Goal: Task Accomplishment & Management: Use online tool/utility

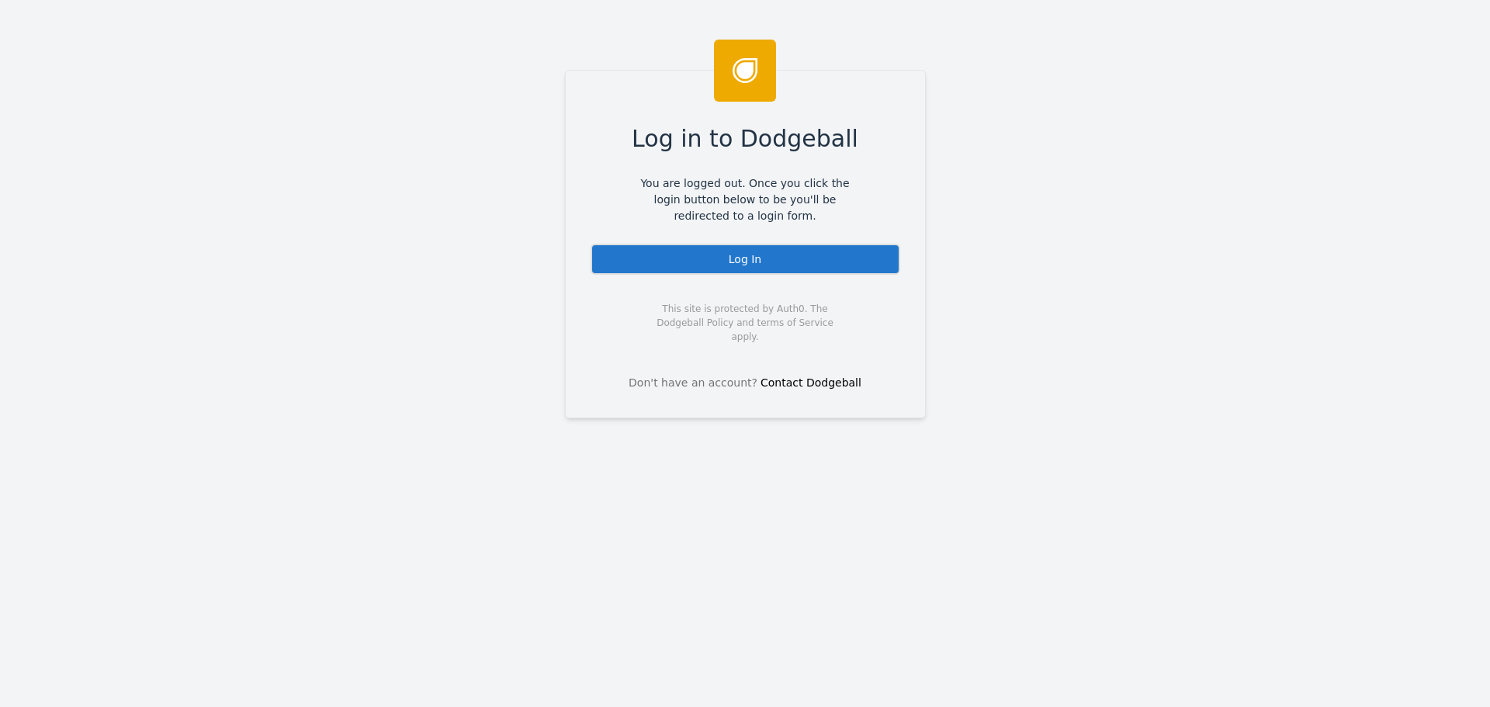
click at [794, 265] on div "Log In" at bounding box center [745, 259] width 310 height 31
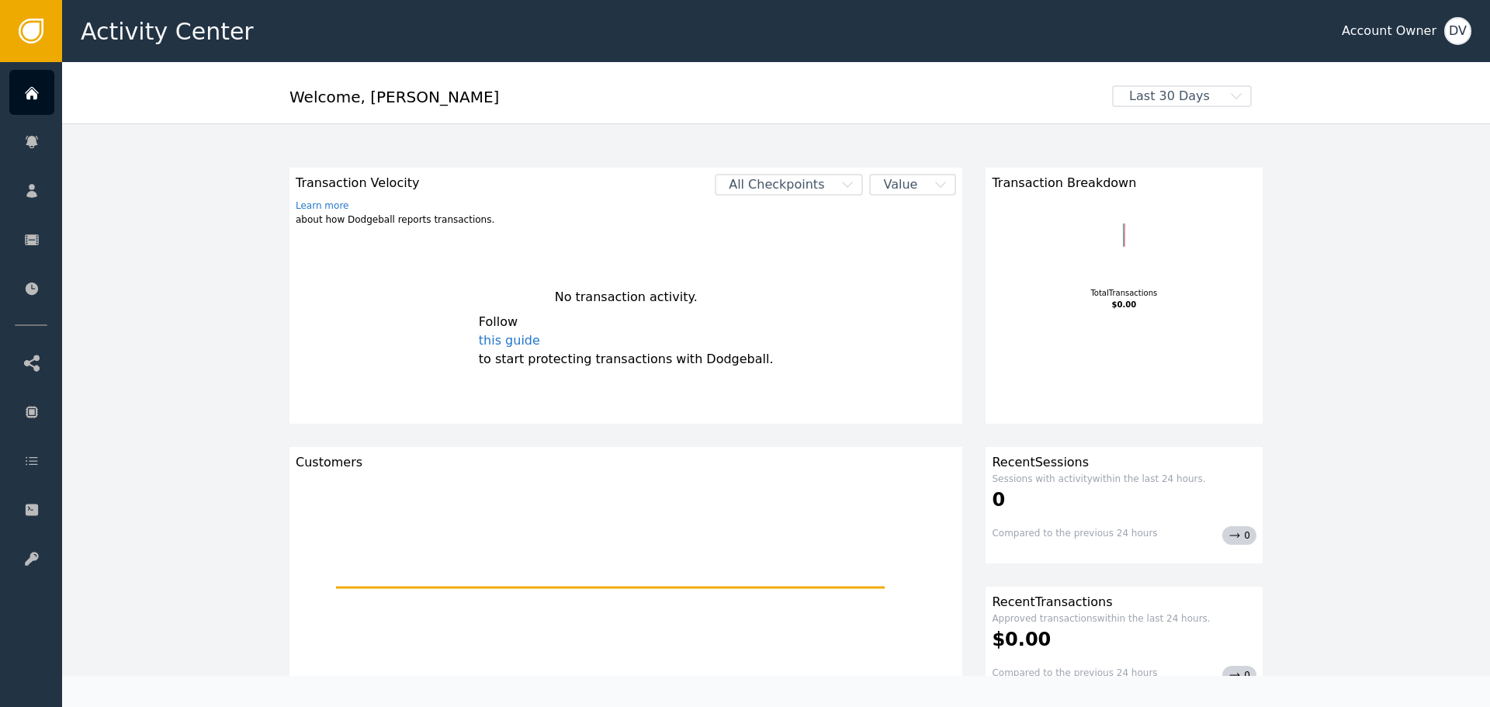
click at [1460, 26] on div "DV" at bounding box center [1457, 31] width 27 height 28
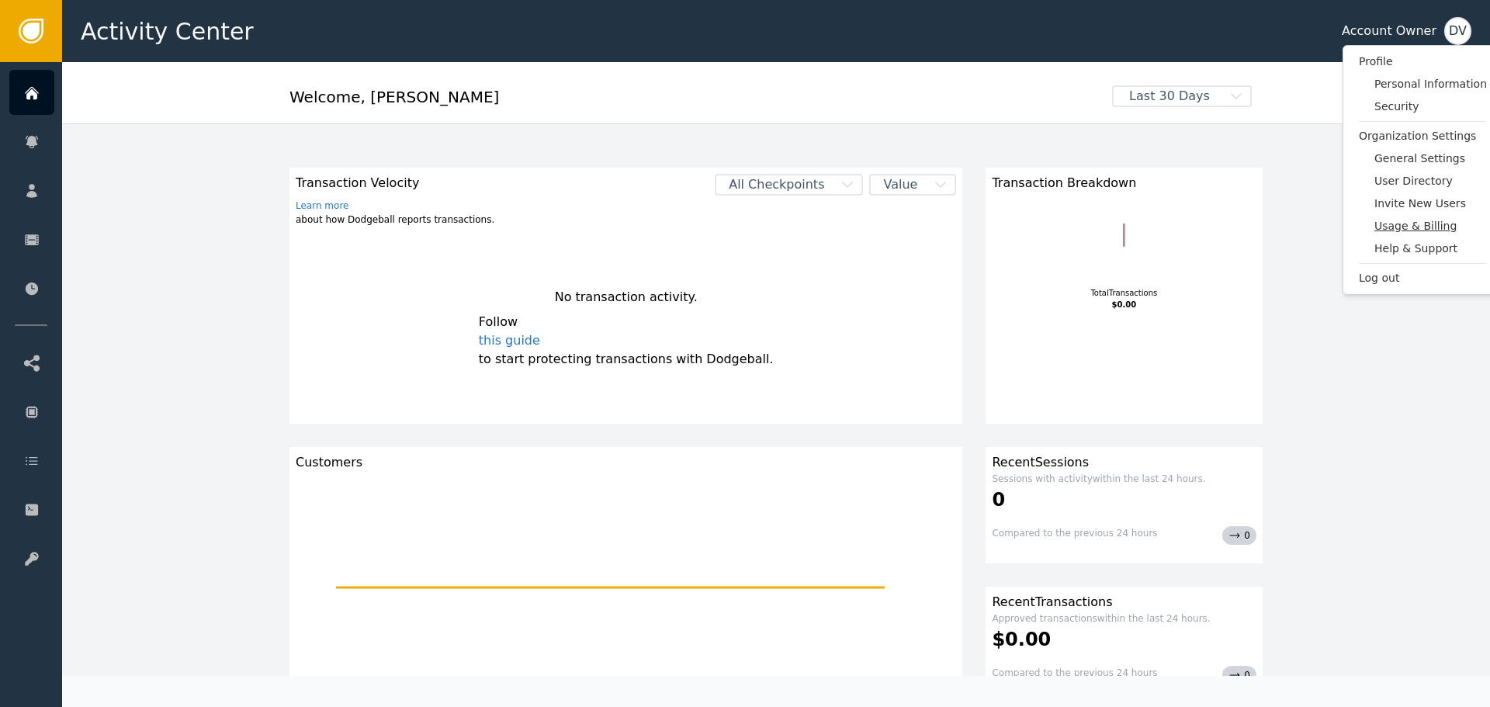
click at [1421, 228] on span "Usage & Billing" at bounding box center [1430, 226] width 112 height 16
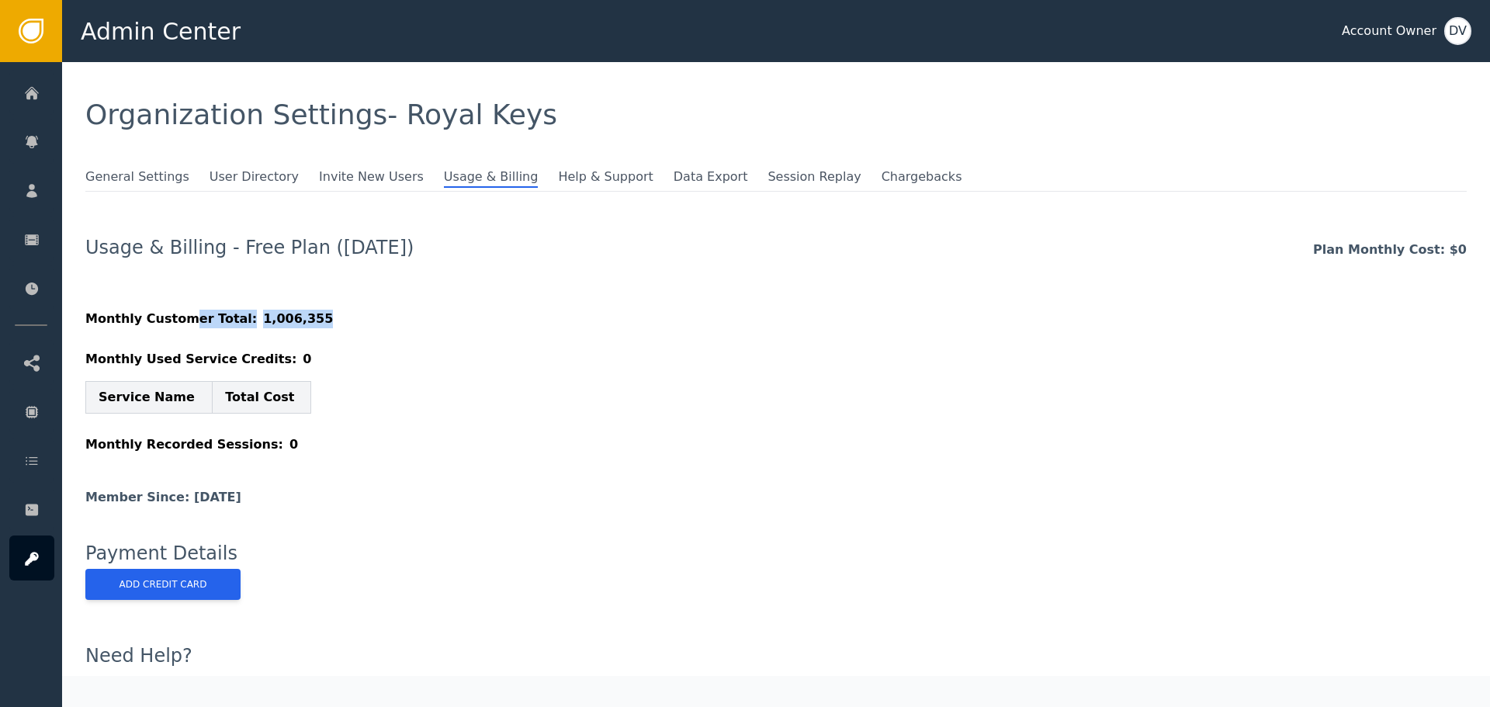
drag, startPoint x: 181, startPoint y: 322, endPoint x: 299, endPoint y: 319, distance: 118.0
click at [299, 319] on div "Monthly Customer Total: 1,006,355" at bounding box center [775, 319] width 1381 height 19
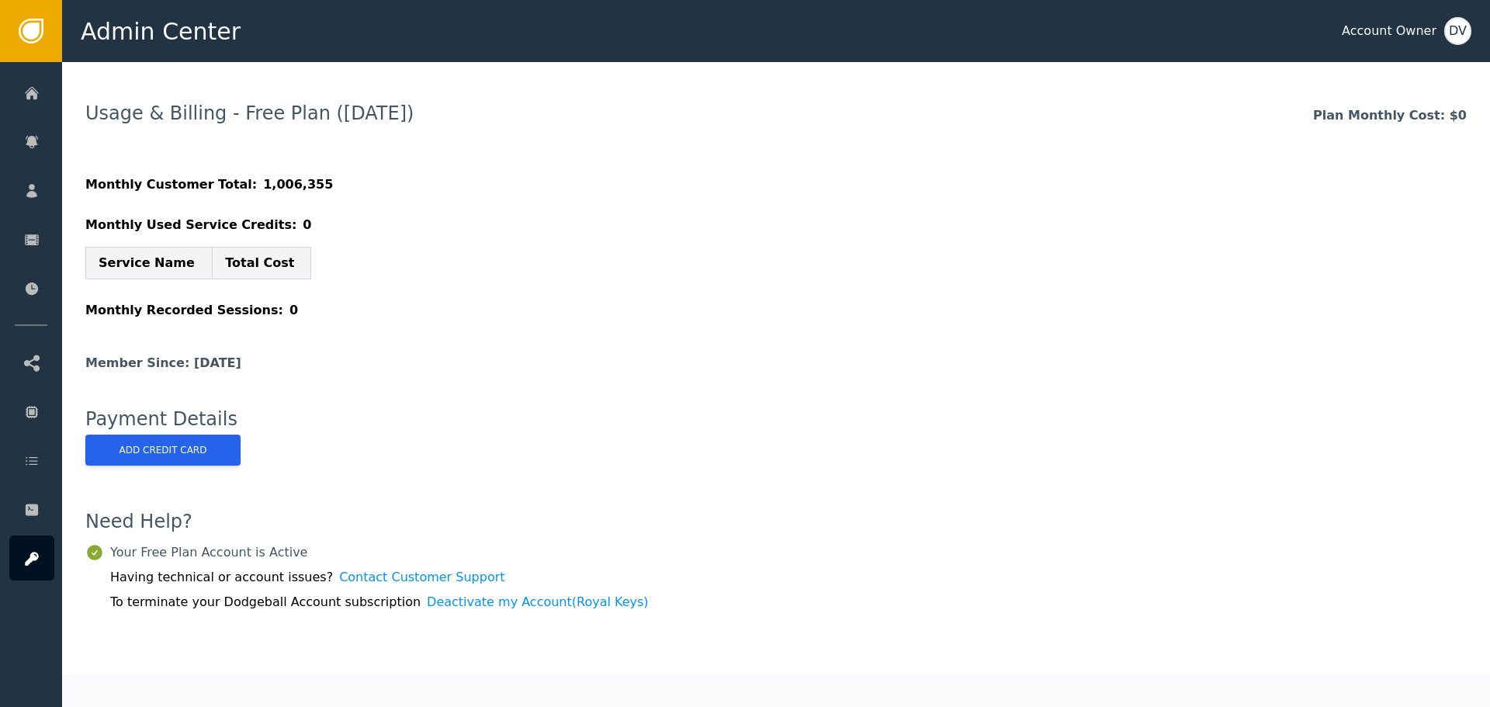
scroll to position [155, 0]
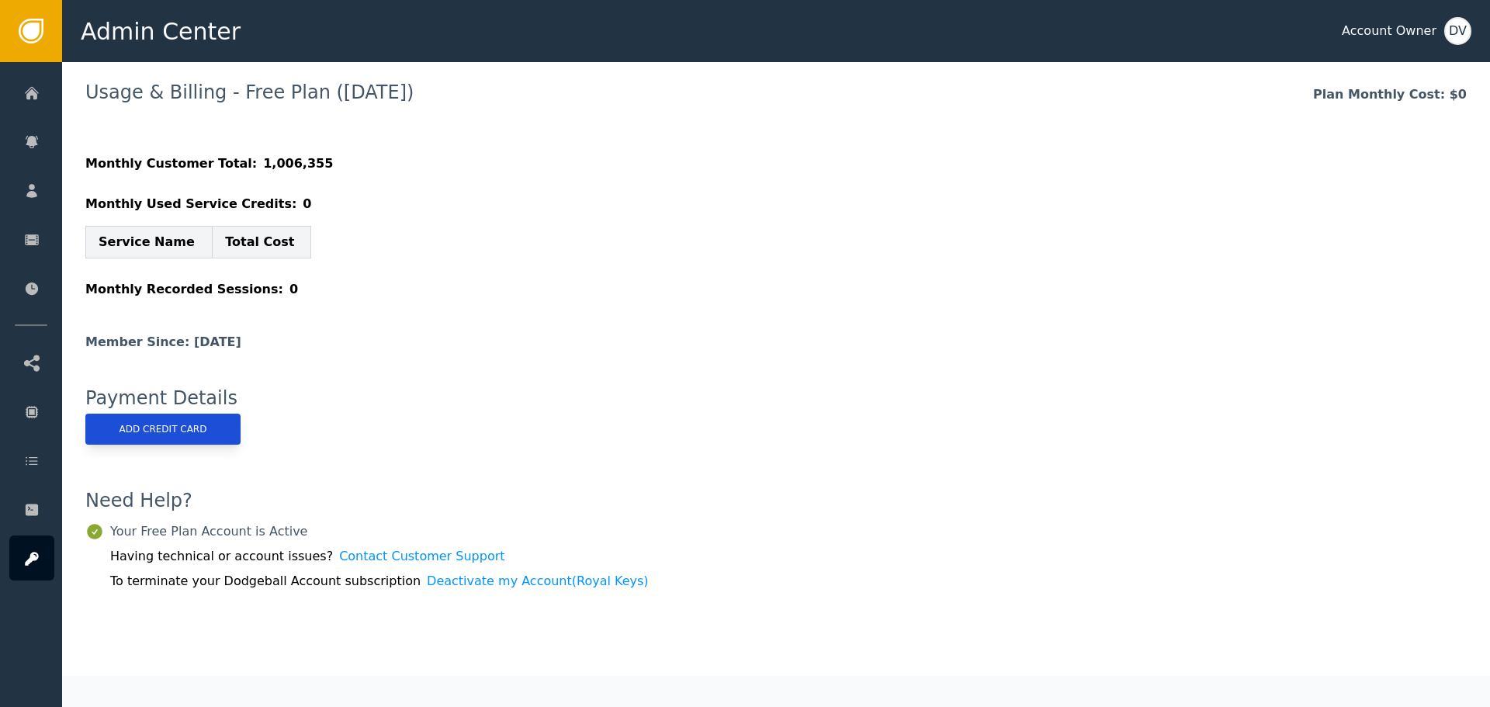
click at [218, 434] on button "Add Credit Card" at bounding box center [162, 429] width 155 height 31
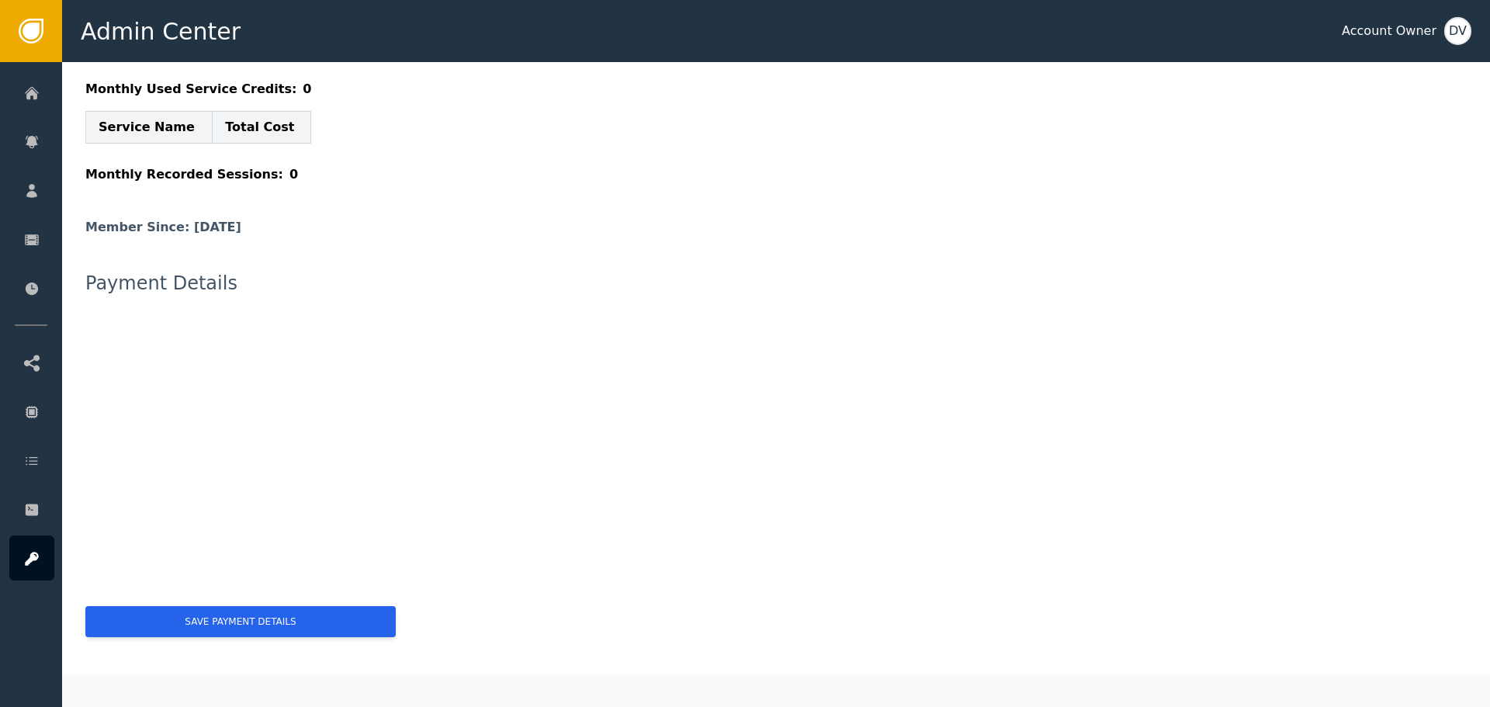
scroll to position [312, 0]
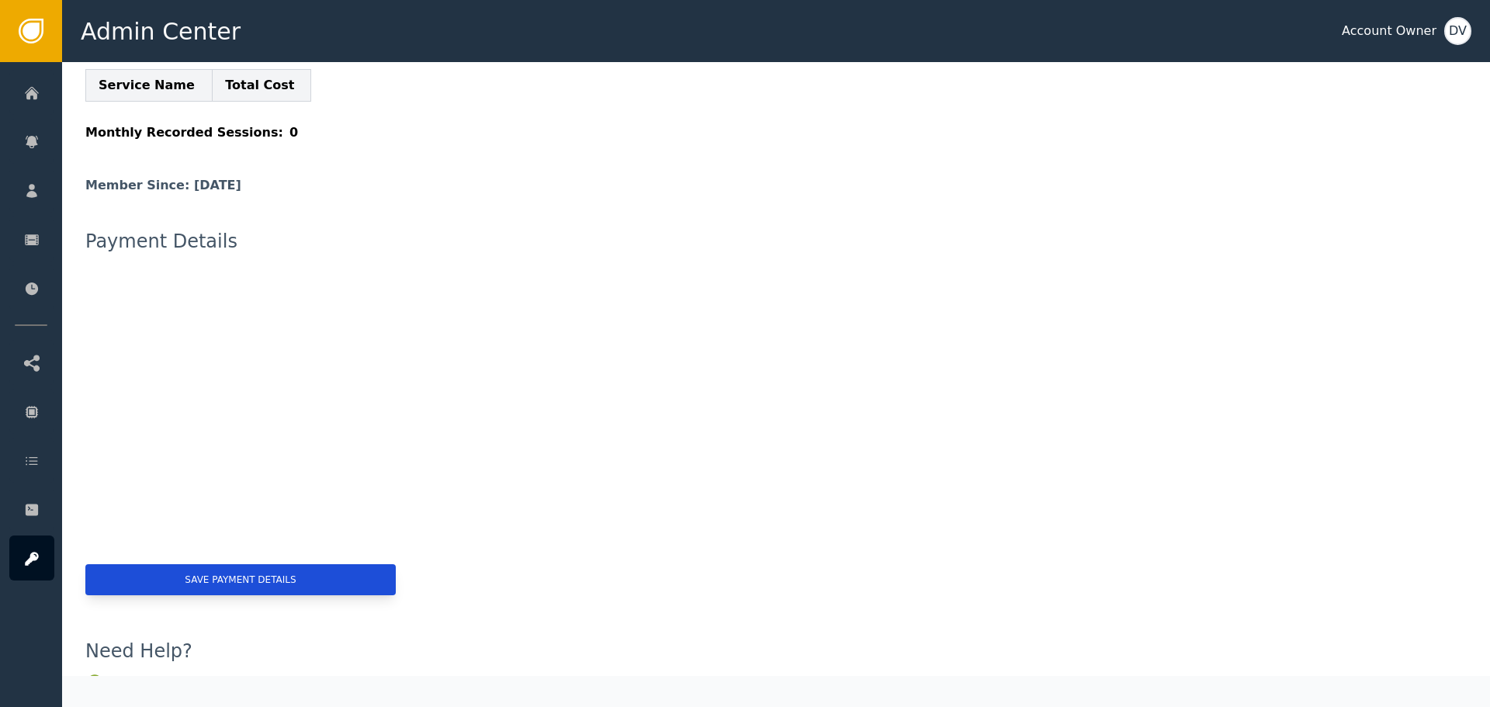
click at [327, 580] on button "Save Payment Details" at bounding box center [240, 579] width 310 height 31
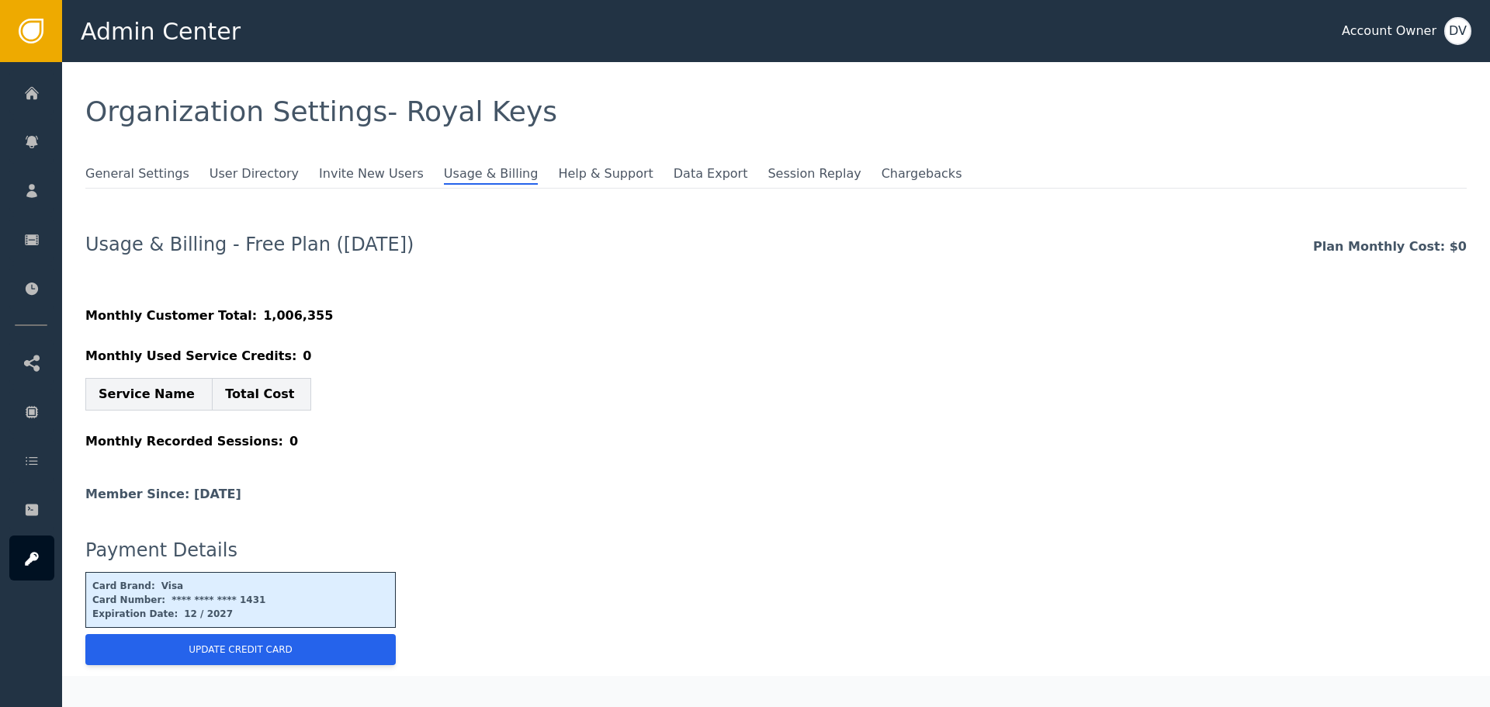
scroll to position [0, 0]
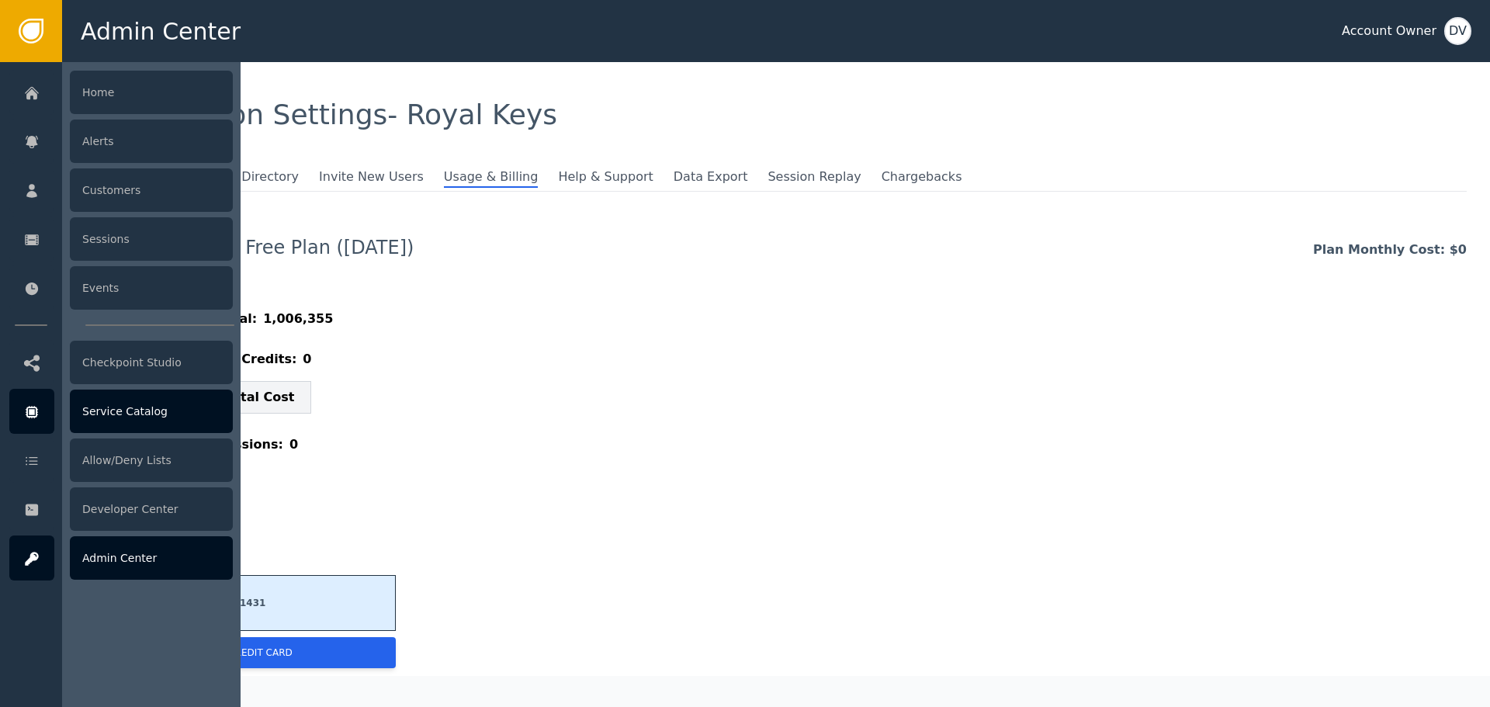
click at [123, 407] on div "Service Catalog" at bounding box center [151, 410] width 163 height 43
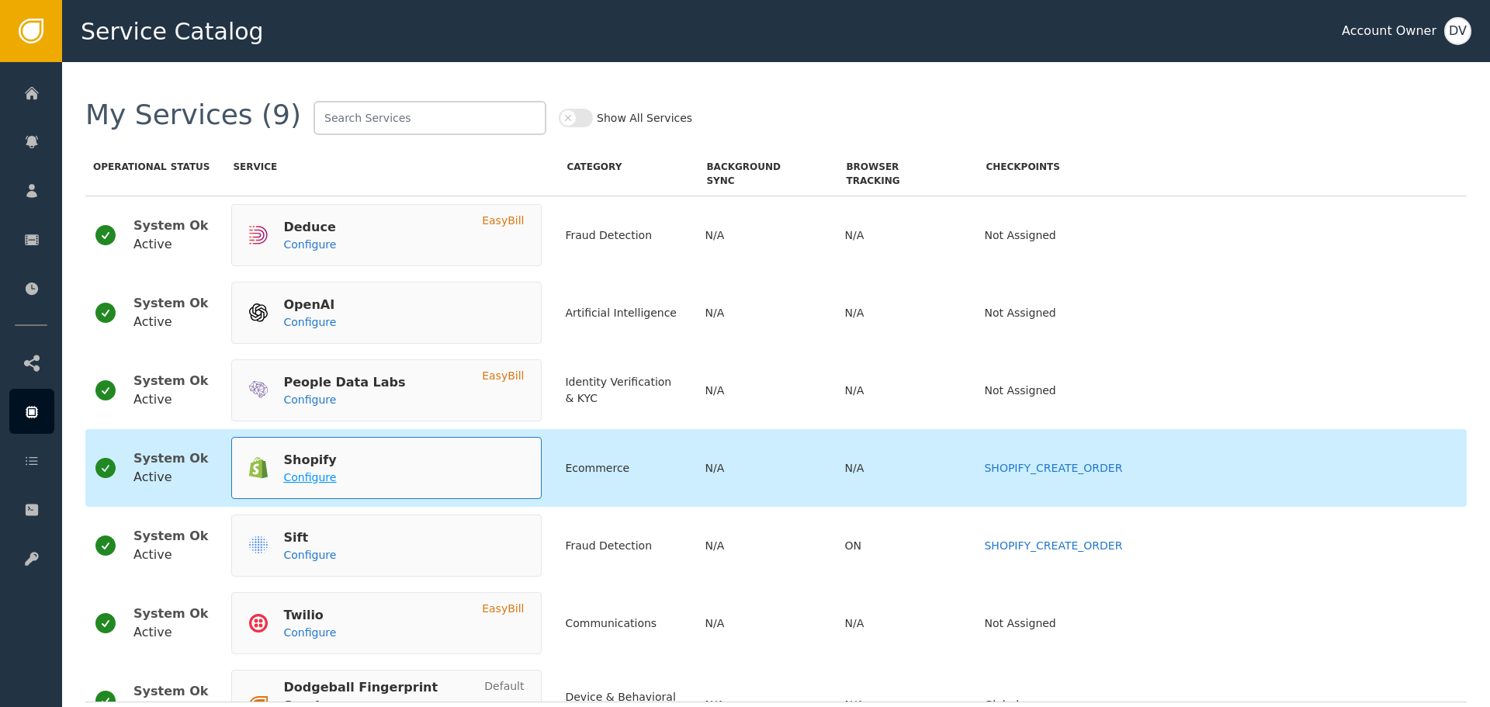
click at [300, 479] on span "Configure" at bounding box center [309, 477] width 53 height 12
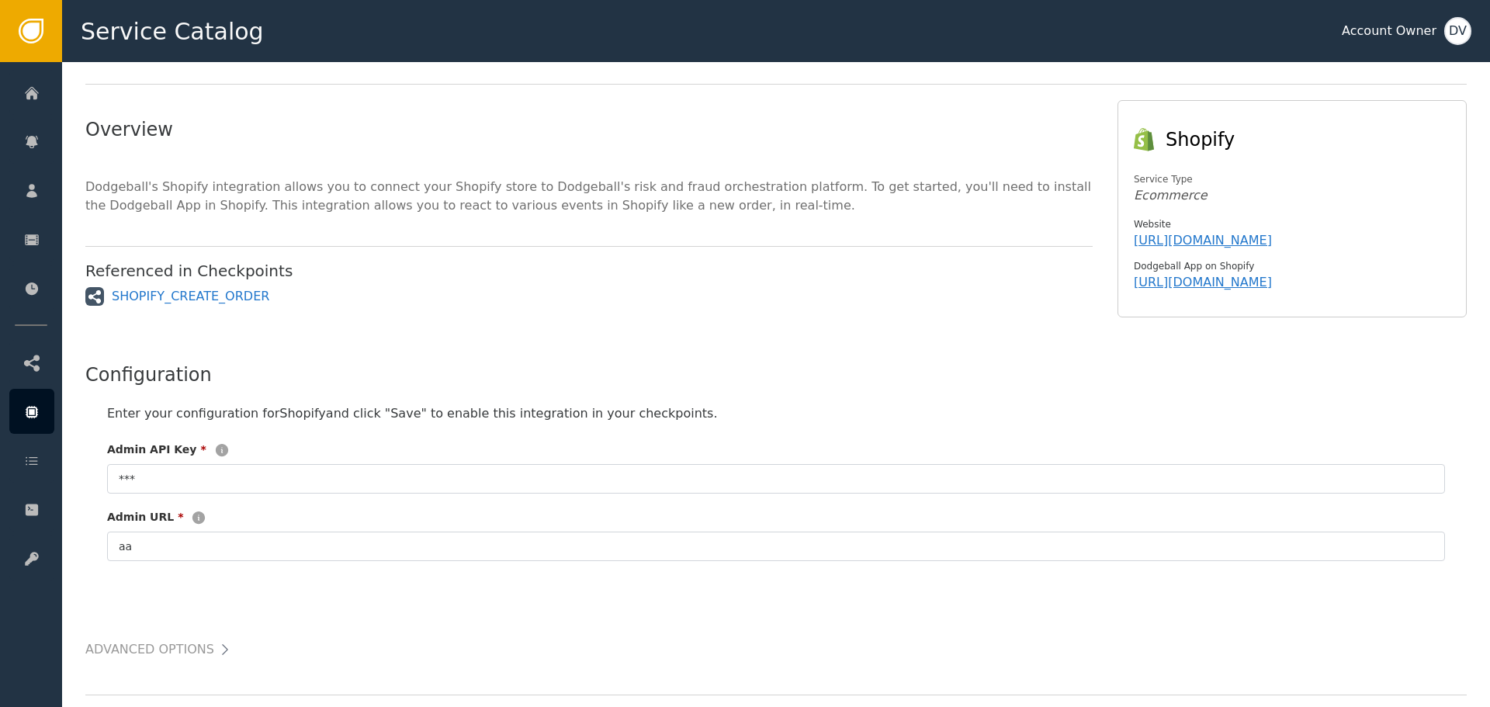
scroll to position [157, 0]
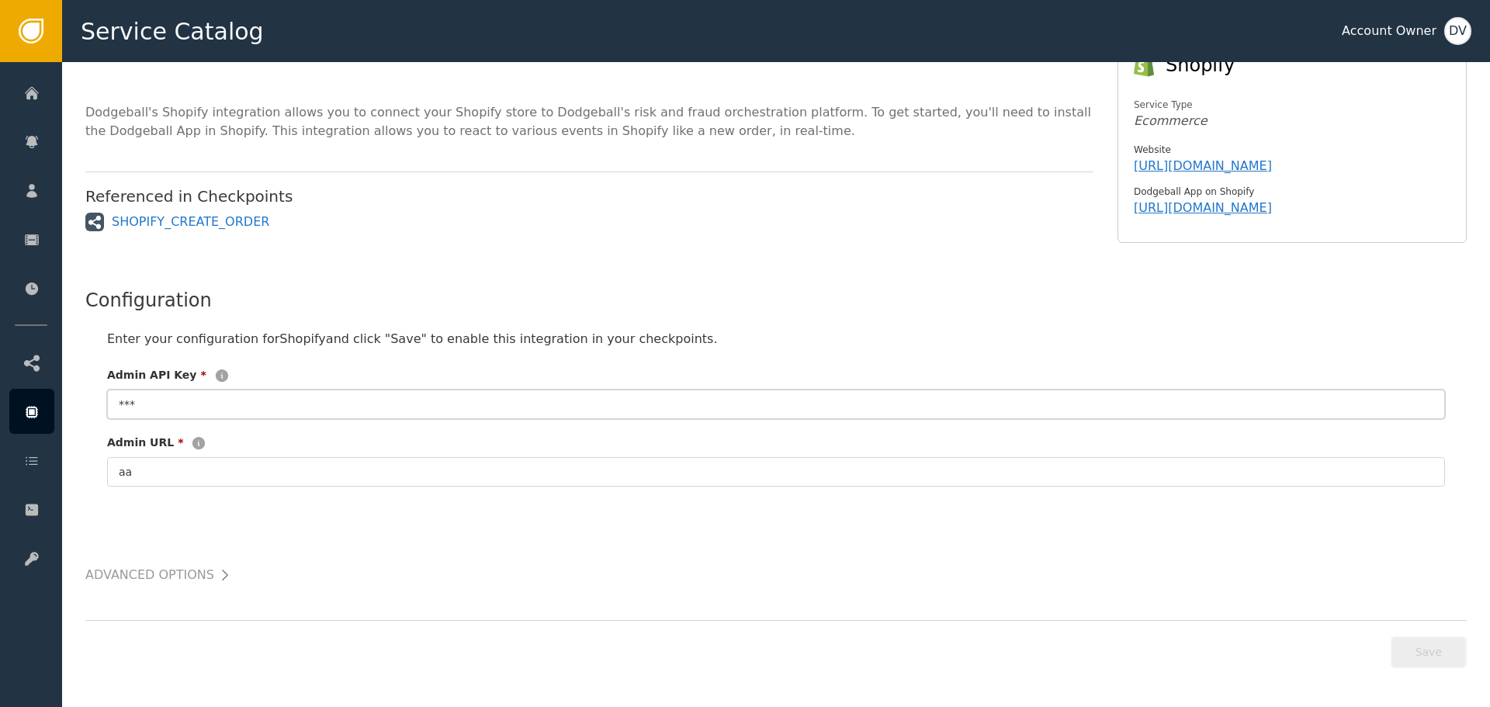
drag, startPoint x: 143, startPoint y: 403, endPoint x: 87, endPoint y: 407, distance: 56.0
click at [87, 407] on div "Enter your configuration for Shopify and click "Save" to enable this integratio…" at bounding box center [775, 408] width 1381 height 188
paste input "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"
type input "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"
click at [147, 479] on input "aa" at bounding box center [776, 471] width 1338 height 29
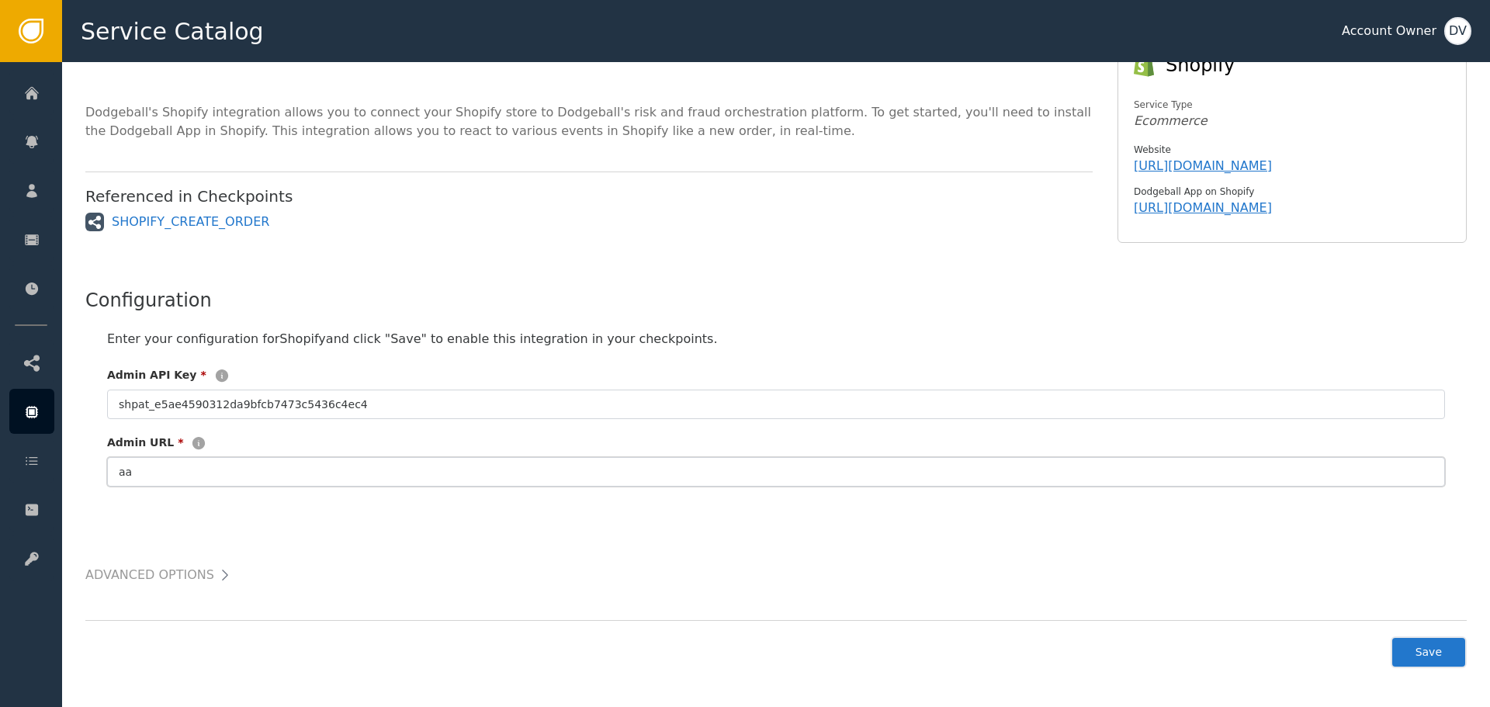
click at [147, 479] on input "aa" at bounding box center [776, 471] width 1338 height 29
paste input "royalkey.myshopify.com"
type input "royalkey.myshopify.com"
click at [270, 524] on div "Advanced Options Caching Function Name Enable Cache Time to Expire Action: Canc…" at bounding box center [775, 544] width 1381 height 84
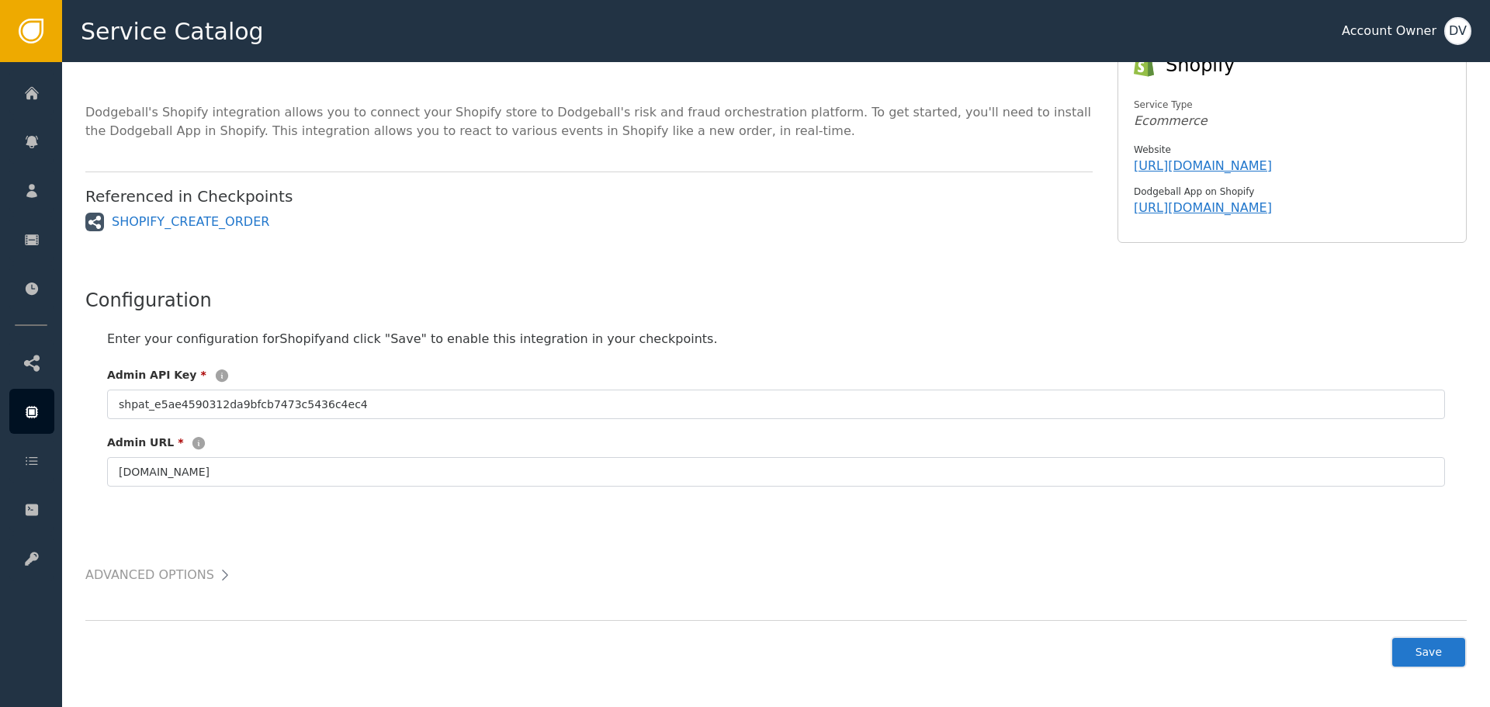
drag, startPoint x: 1424, startPoint y: 652, endPoint x: 1414, endPoint y: 649, distance: 10.8
click at [1424, 652] on button "Save" at bounding box center [1428, 652] width 76 height 32
type input "**********"
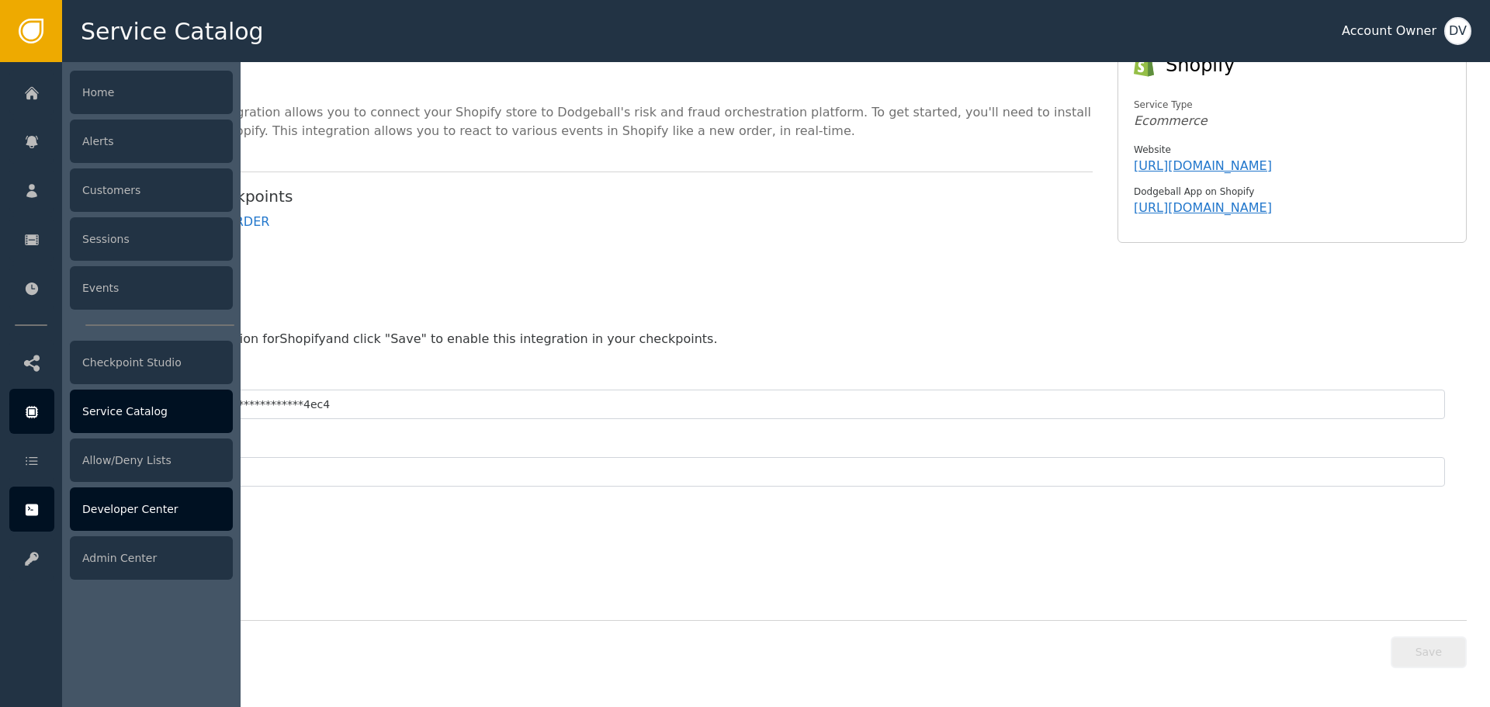
click at [102, 514] on div "Developer Center" at bounding box center [151, 508] width 163 height 43
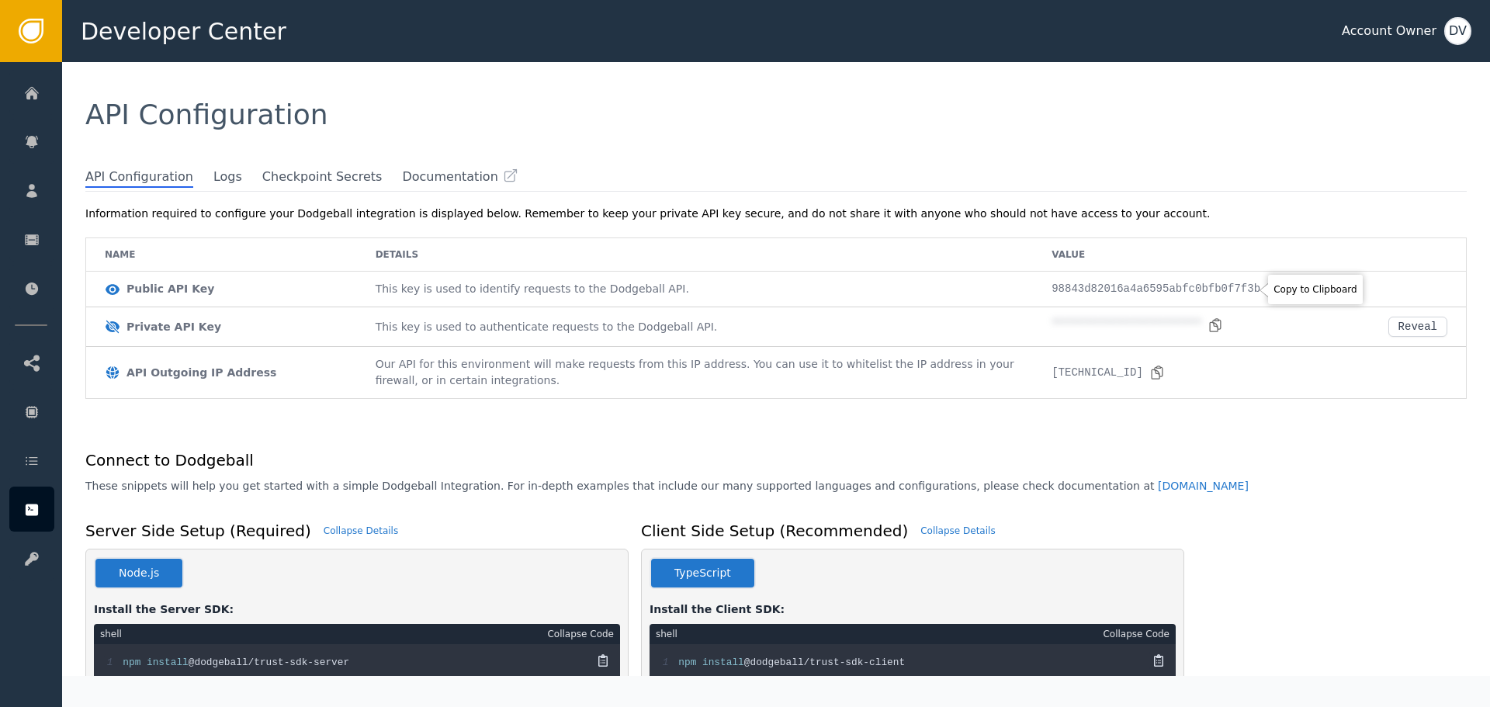
click at [1266, 292] on icon at bounding box center [1274, 290] width 16 height 16
click at [1398, 329] on div "Reveal" at bounding box center [1417, 326] width 39 height 12
click at [1268, 326] on icon at bounding box center [1273, 324] width 11 height 12
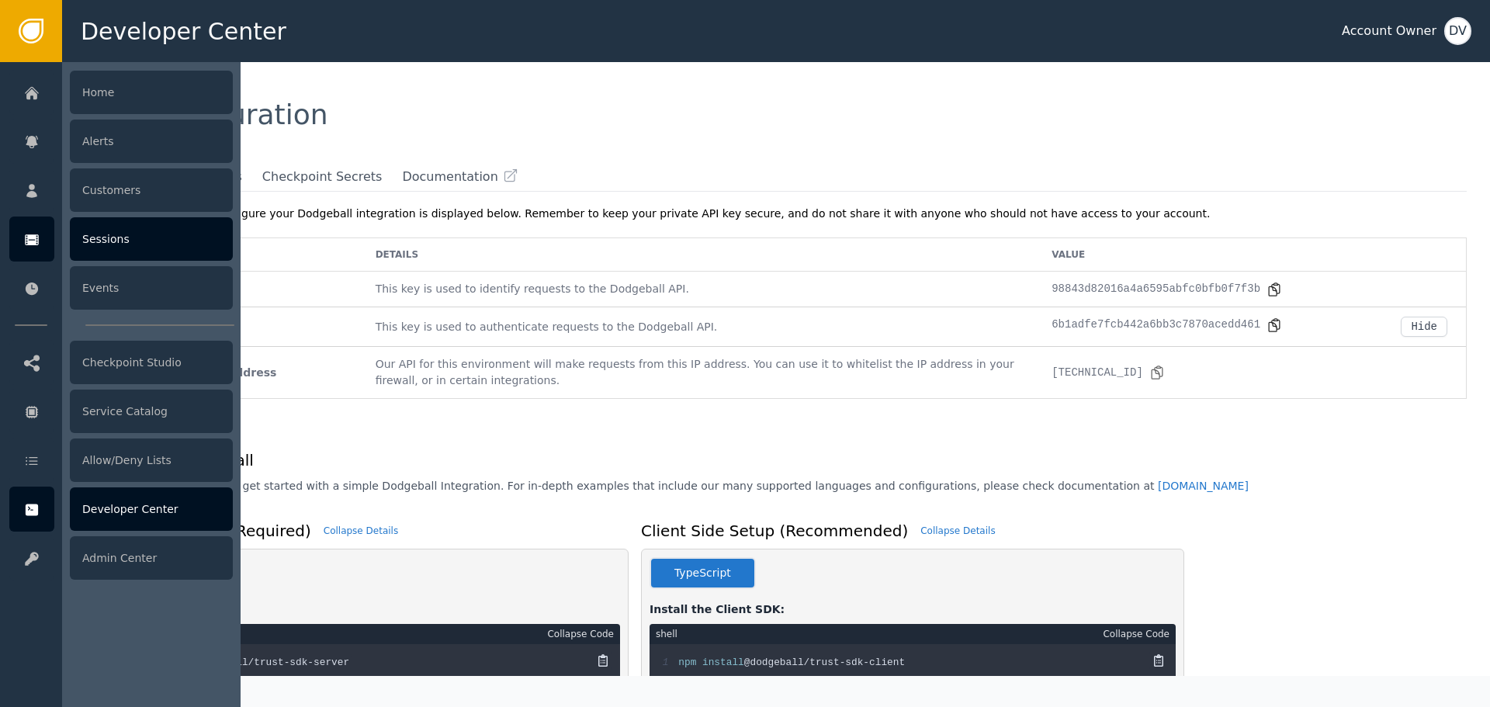
click at [127, 240] on div "Sessions" at bounding box center [151, 238] width 163 height 43
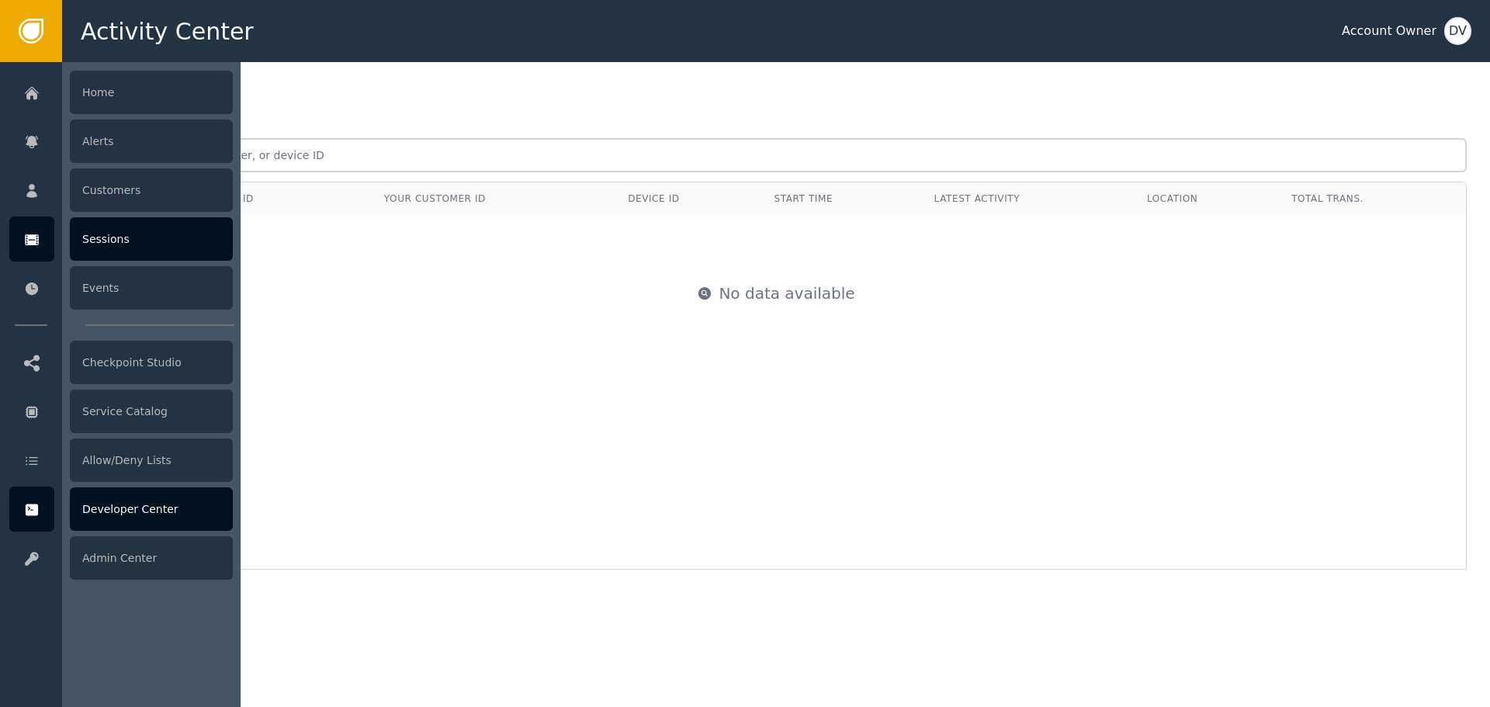
click at [171, 515] on div "Developer Center" at bounding box center [151, 508] width 163 height 43
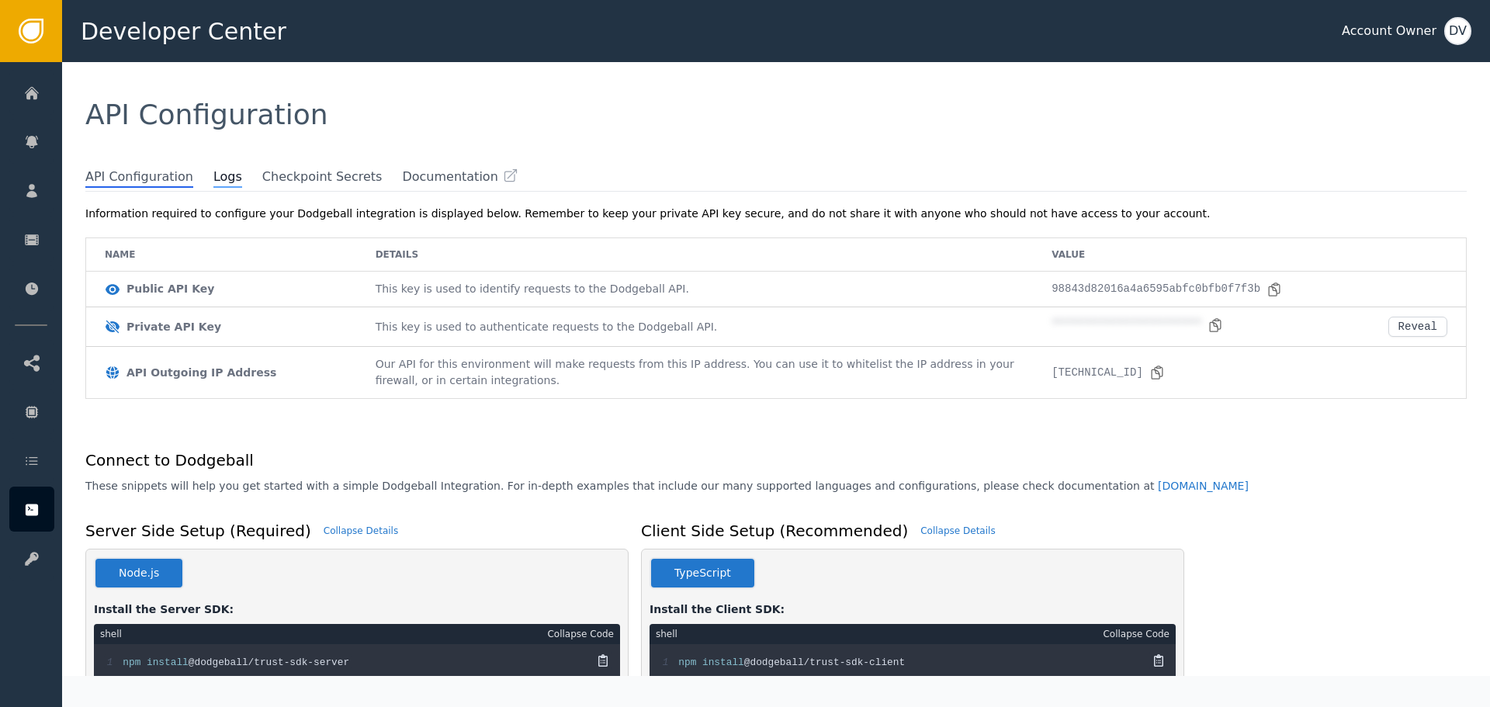
click at [213, 176] on span "Logs" at bounding box center [227, 178] width 29 height 20
